Goal: Task Accomplishment & Management: Use online tool/utility

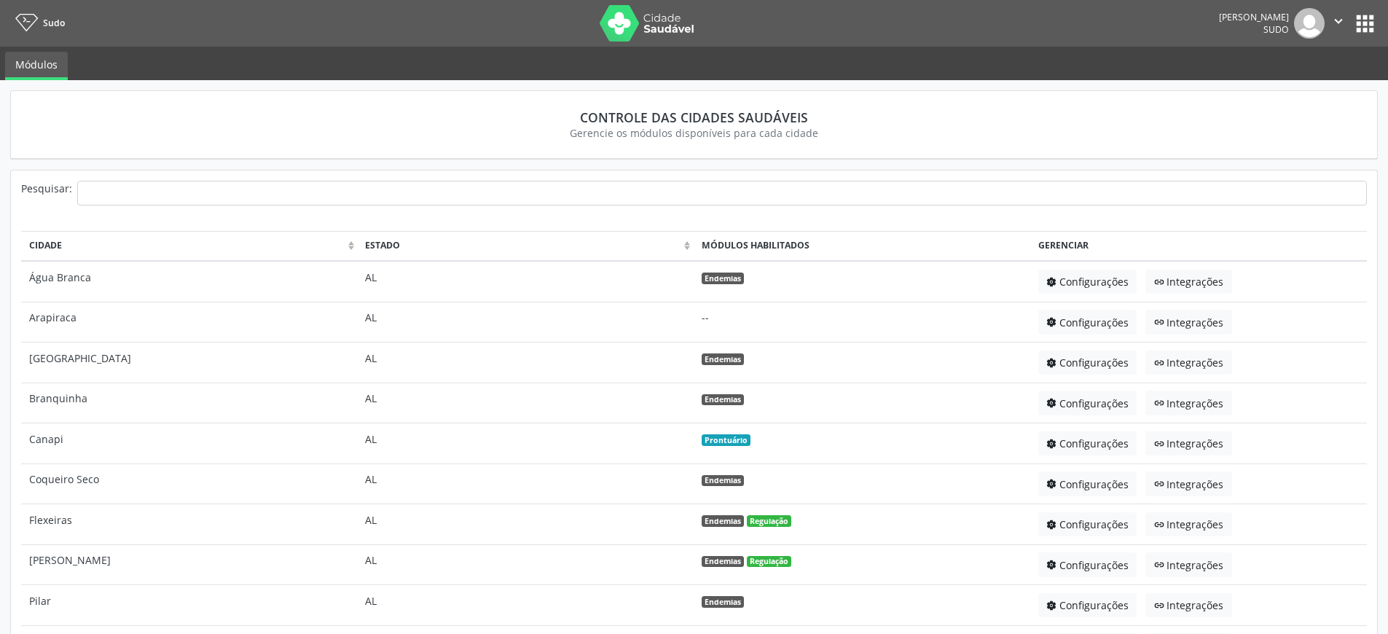
click at [1371, 23] on button "apps" at bounding box center [1366, 24] width 26 height 26
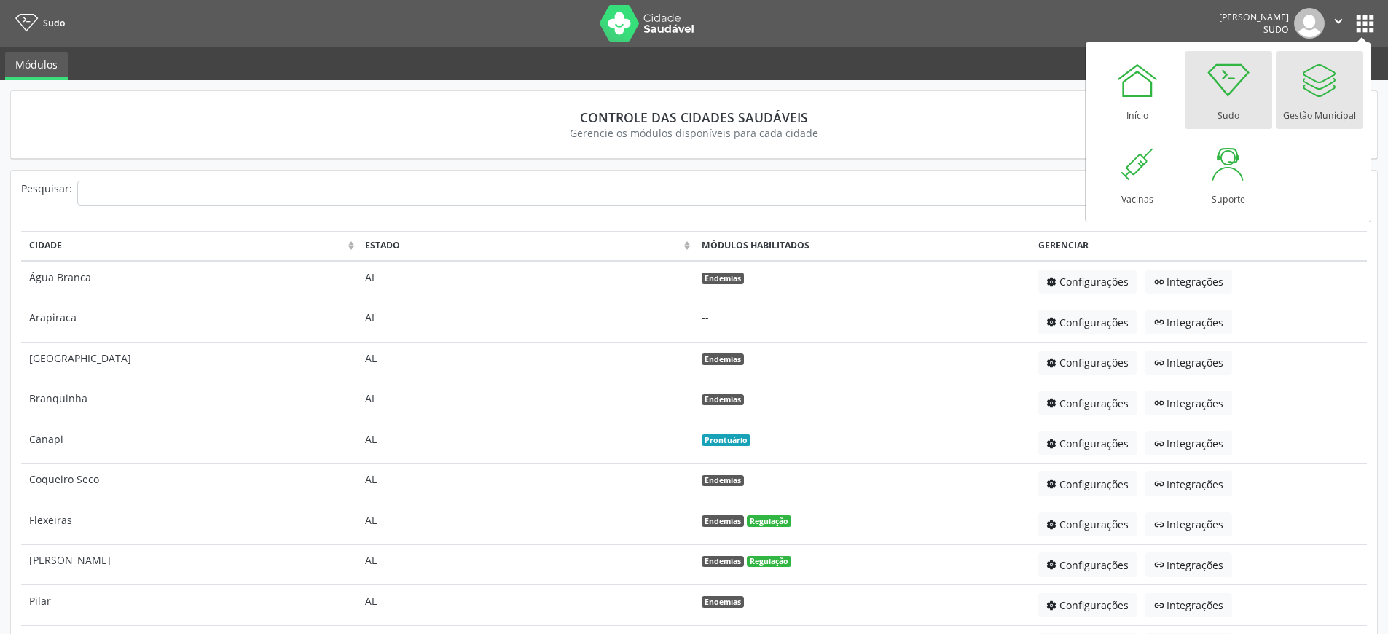
click at [1312, 93] on div at bounding box center [1320, 80] width 44 height 44
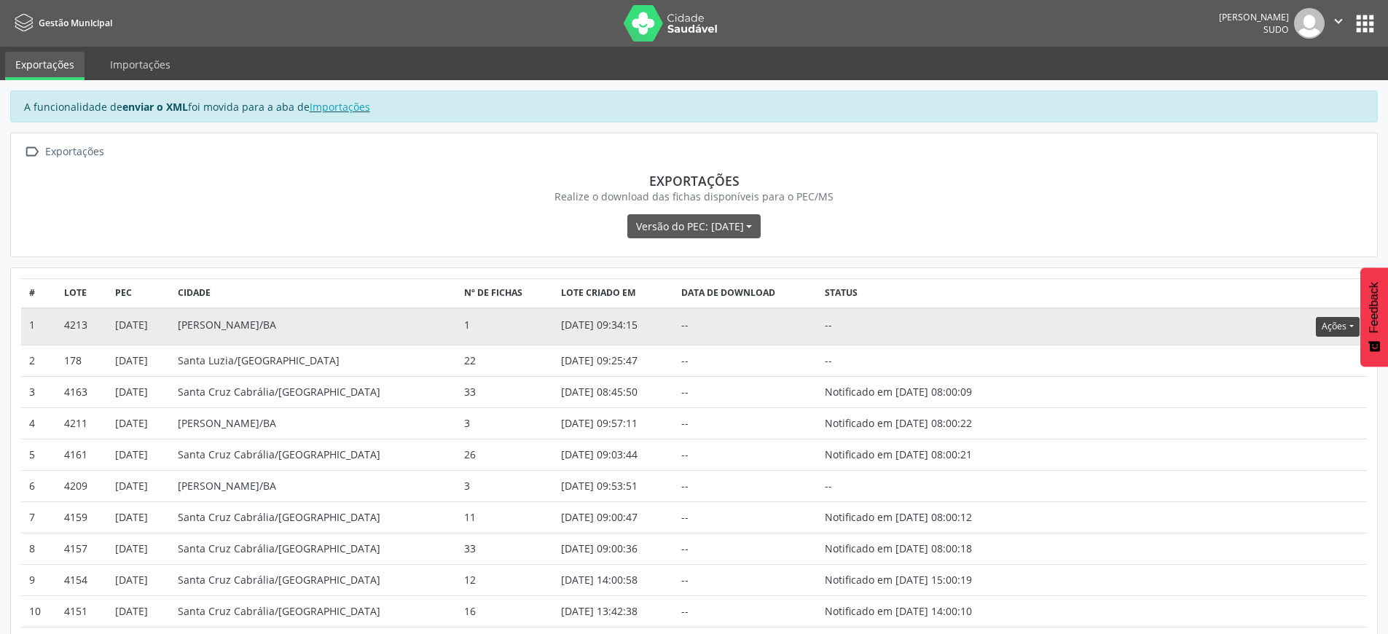
click at [1334, 329] on button "Ações" at bounding box center [1337, 327] width 43 height 20
click at [1293, 421] on link "Atualizar" at bounding box center [1308, 417] width 101 height 20
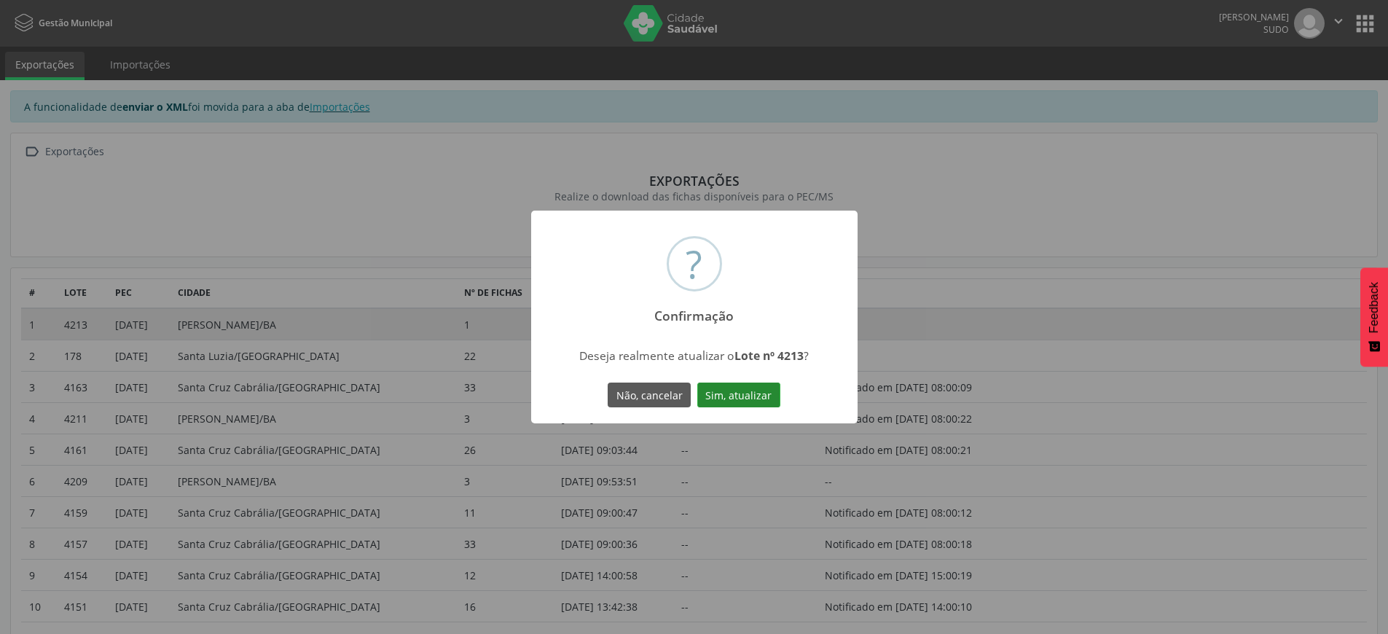
click at [764, 397] on button "Sim, atualizar" at bounding box center [738, 395] width 83 height 25
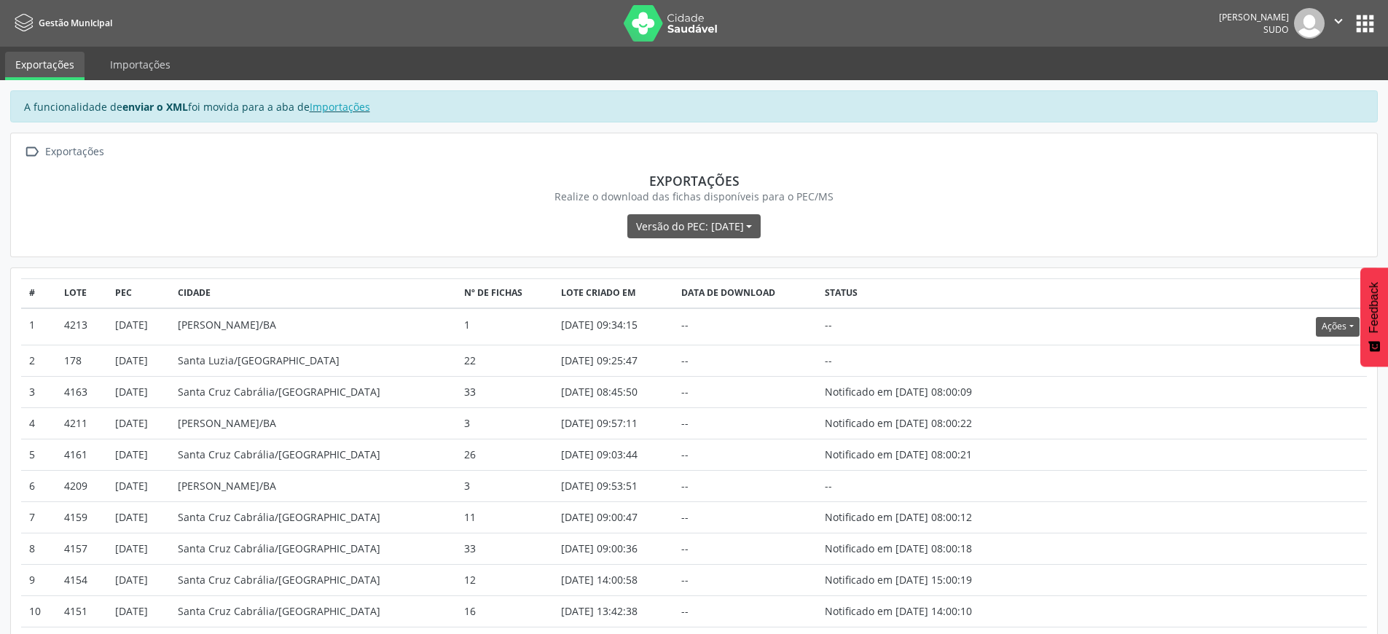
click at [1337, 18] on icon "" at bounding box center [1339, 21] width 16 height 16
click at [1302, 85] on link "Sair" at bounding box center [1301, 89] width 101 height 20
